Goal: Navigation & Orientation: Find specific page/section

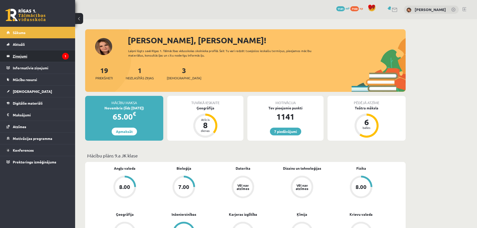
click at [32, 56] on legend "Ziņojumi 1" at bounding box center [41, 56] width 56 height 12
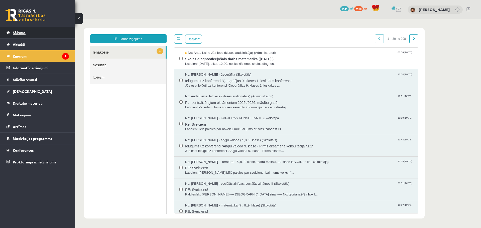
click at [29, 32] on link "Sākums" at bounding box center [38, 33] width 62 height 12
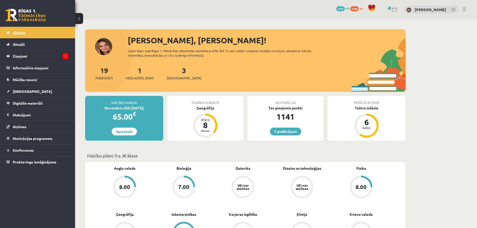
click at [43, 30] on link "Sākums" at bounding box center [38, 33] width 62 height 12
